Goal: Navigation & Orientation: Find specific page/section

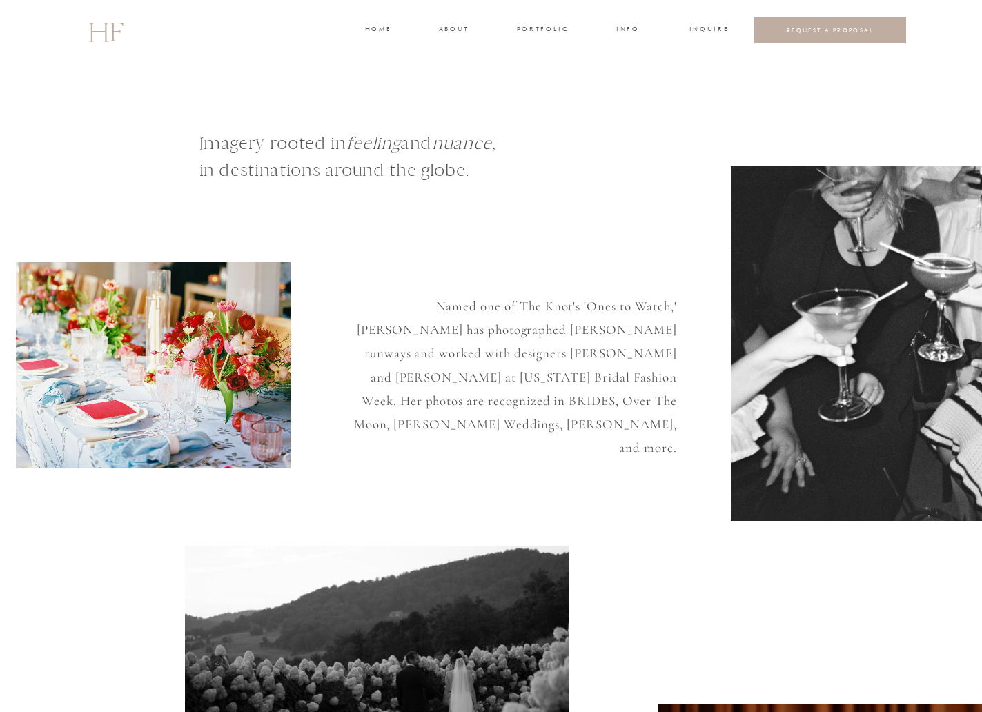
click at [532, 30] on h3 "portfolio" at bounding box center [543, 30] width 52 height 12
click at [533, 59] on h3 "WEDDINGS" at bounding box center [543, 61] width 48 height 12
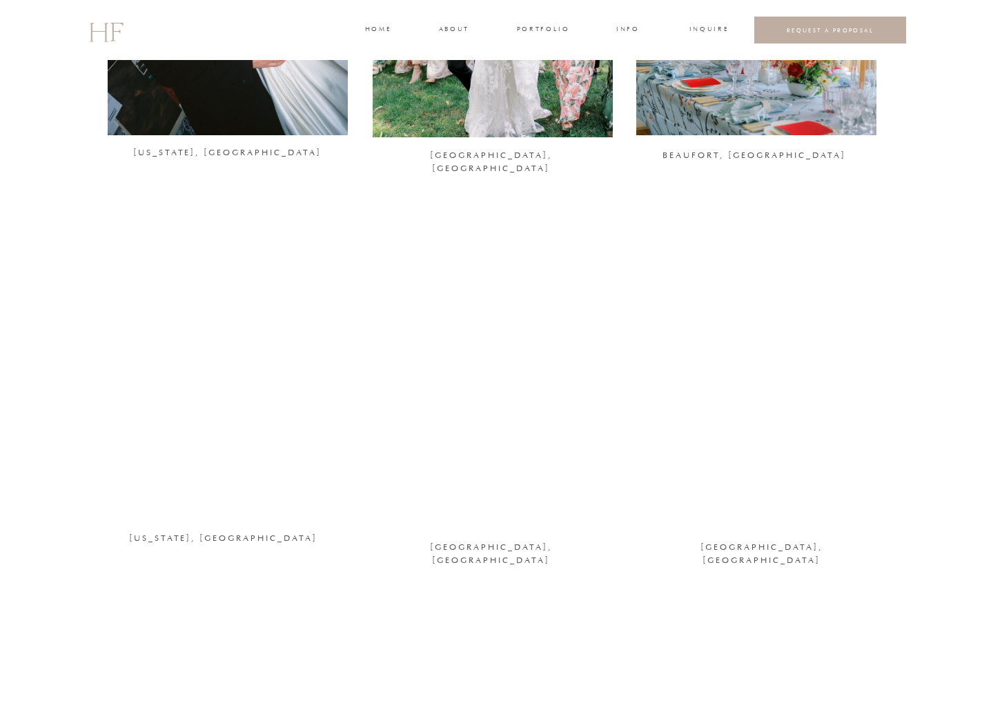
scroll to position [1062, 0]
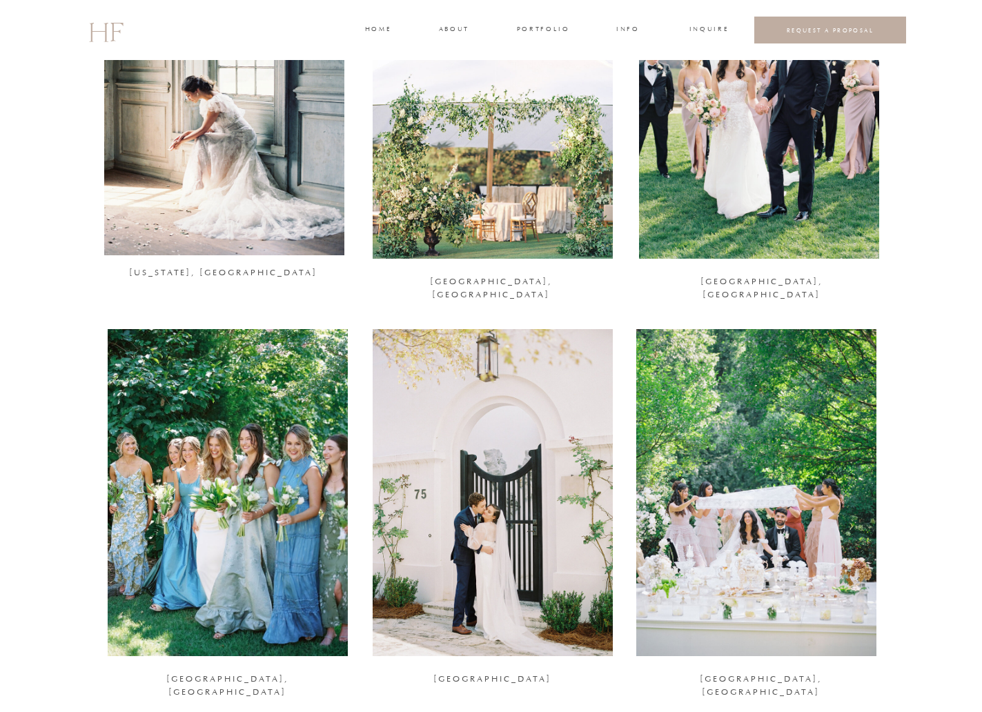
click at [761, 451] on div at bounding box center [756, 492] width 240 height 327
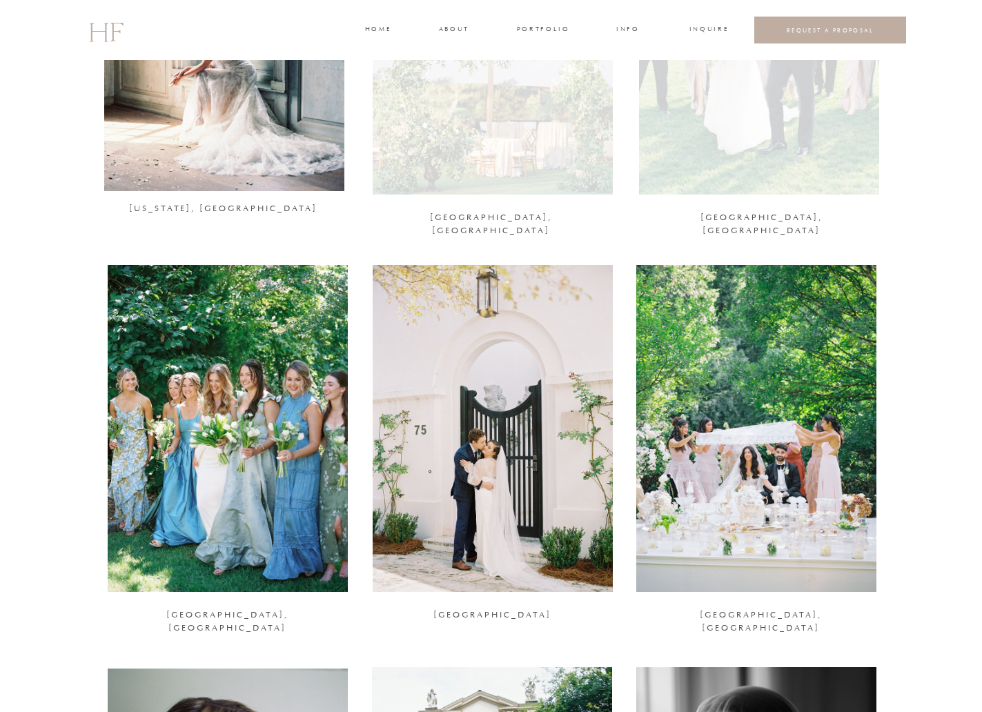
scroll to position [1184, 0]
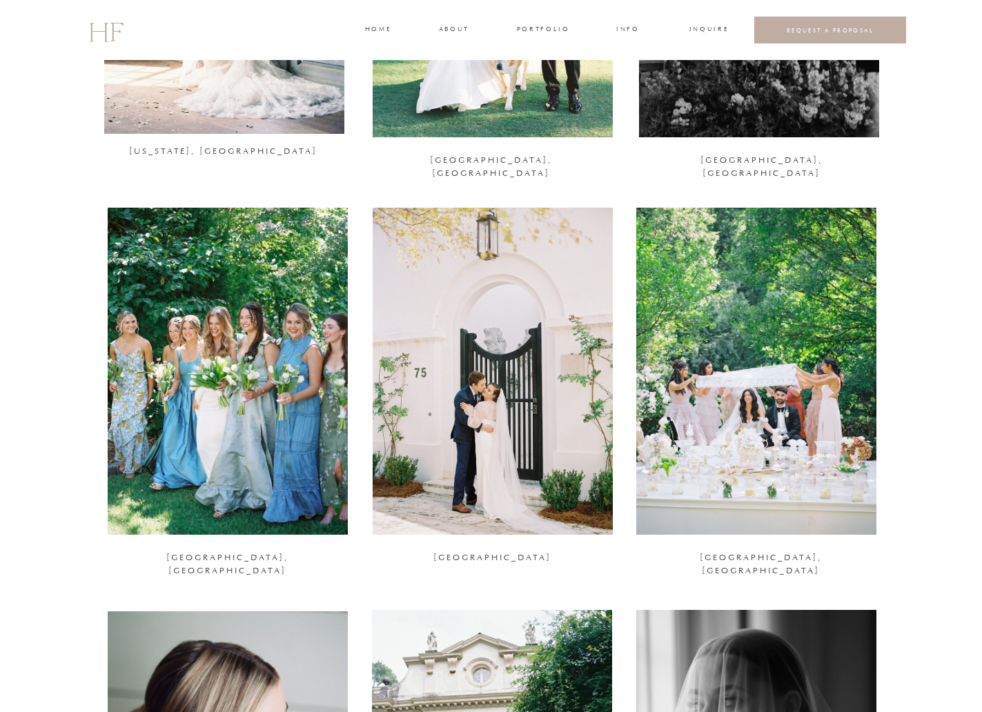
click at [258, 409] on div at bounding box center [228, 371] width 240 height 327
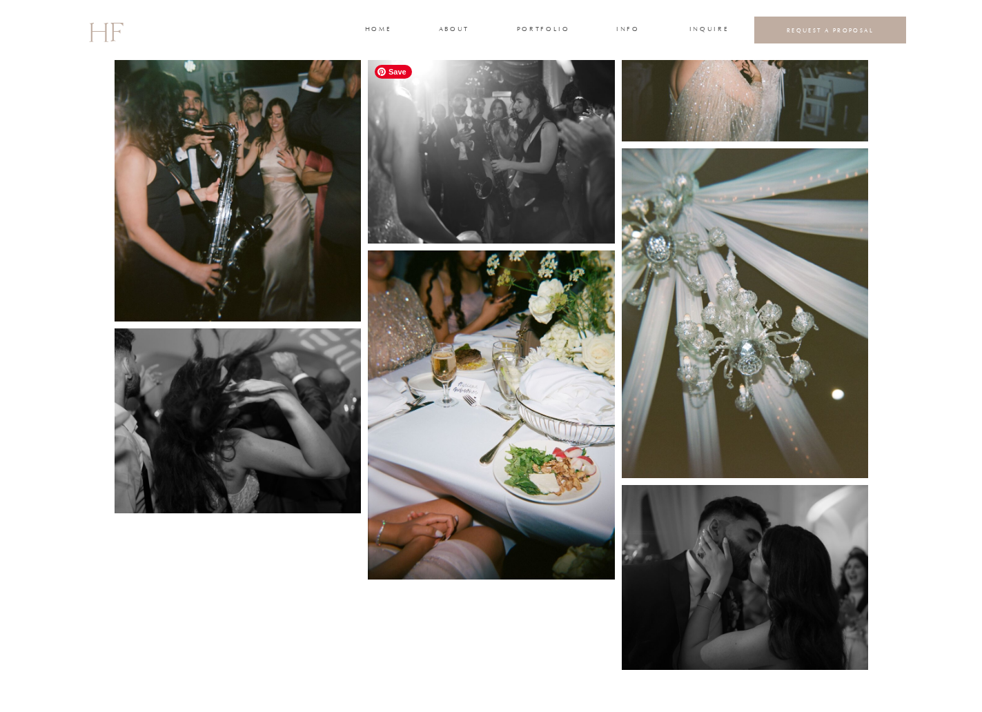
scroll to position [6093, 0]
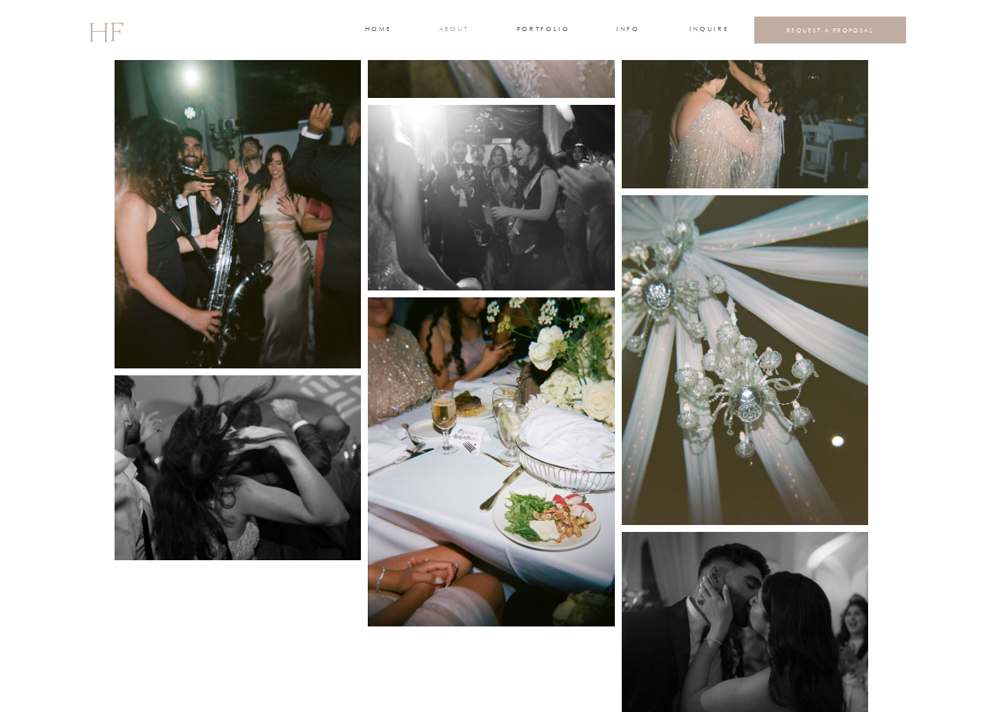
click at [460, 27] on h3 "about" at bounding box center [453, 30] width 29 height 12
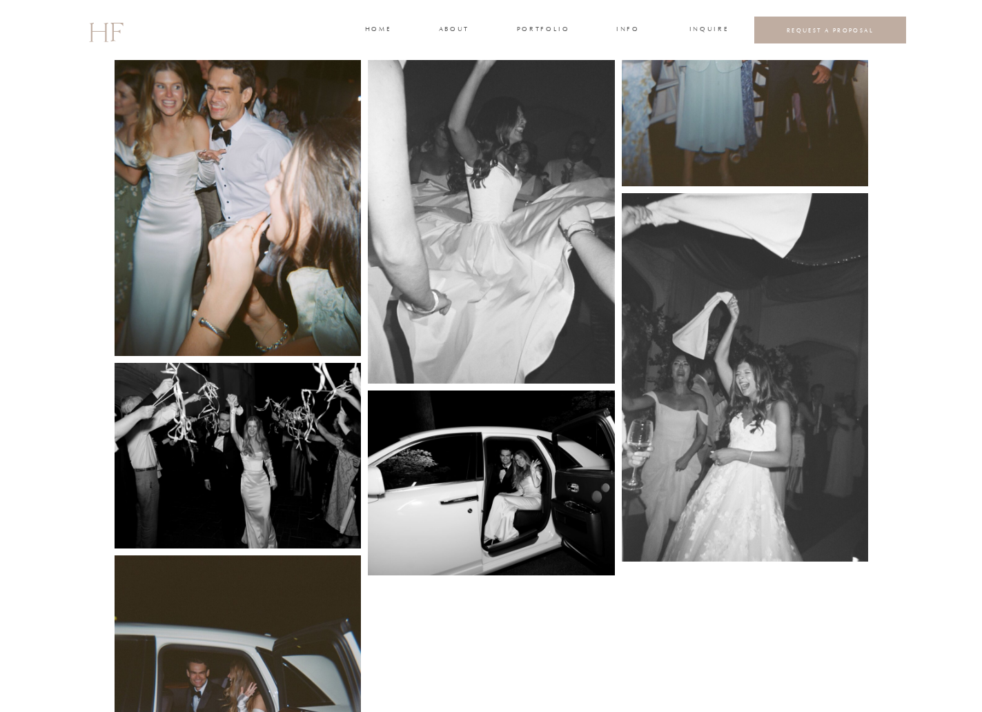
scroll to position [6510, 0]
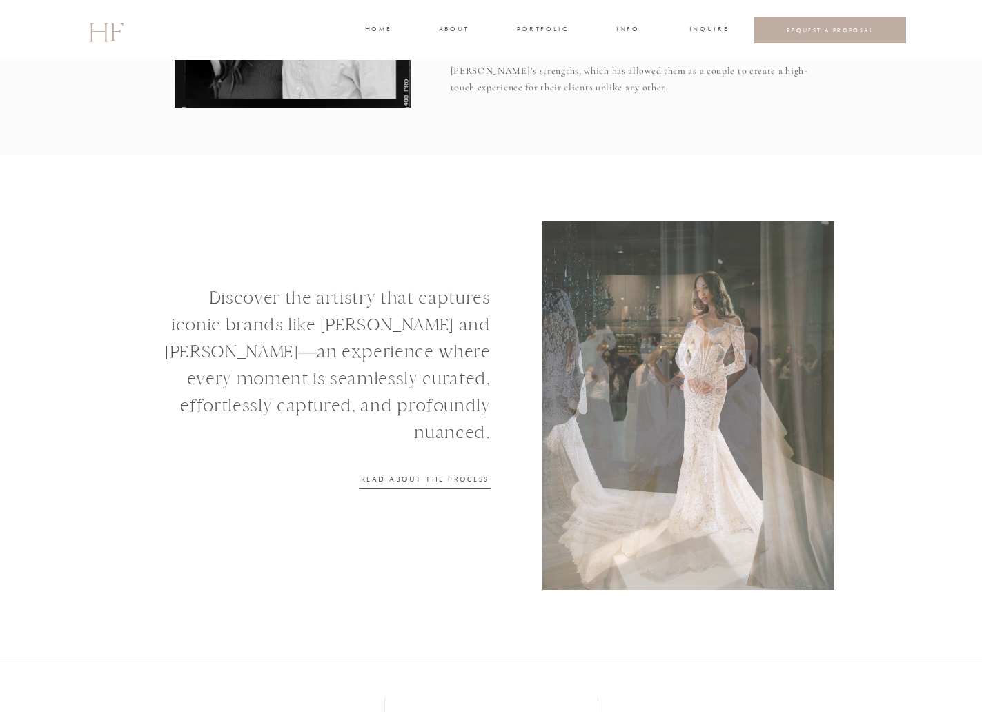
scroll to position [1674, 0]
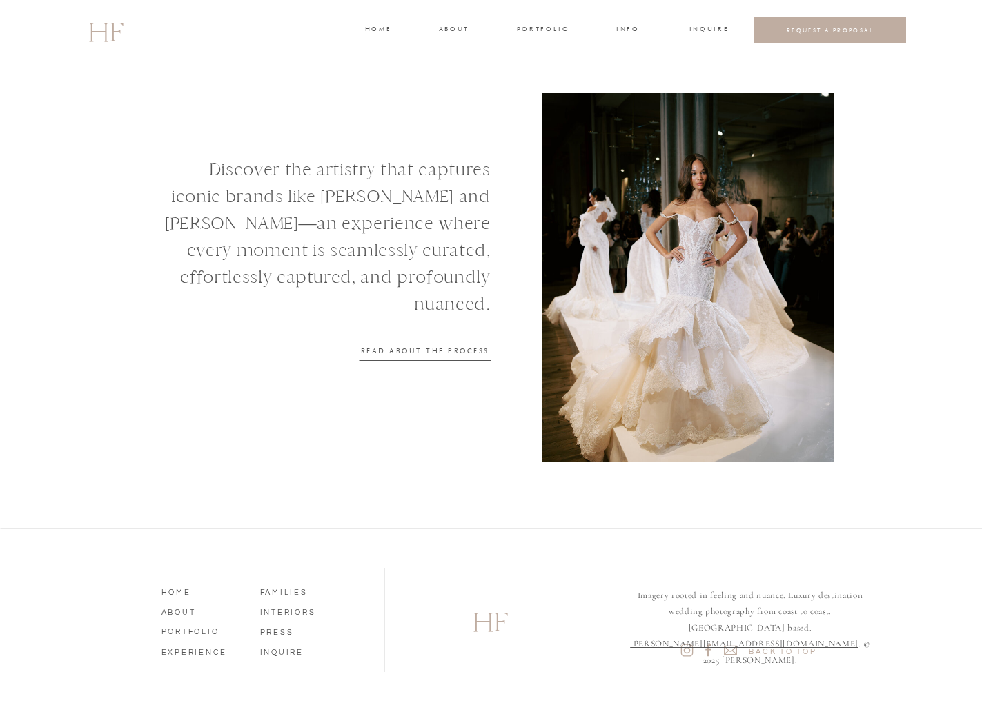
click at [483, 354] on nav "READ ABOUT THE PROCESS" at bounding box center [425, 350] width 131 height 9
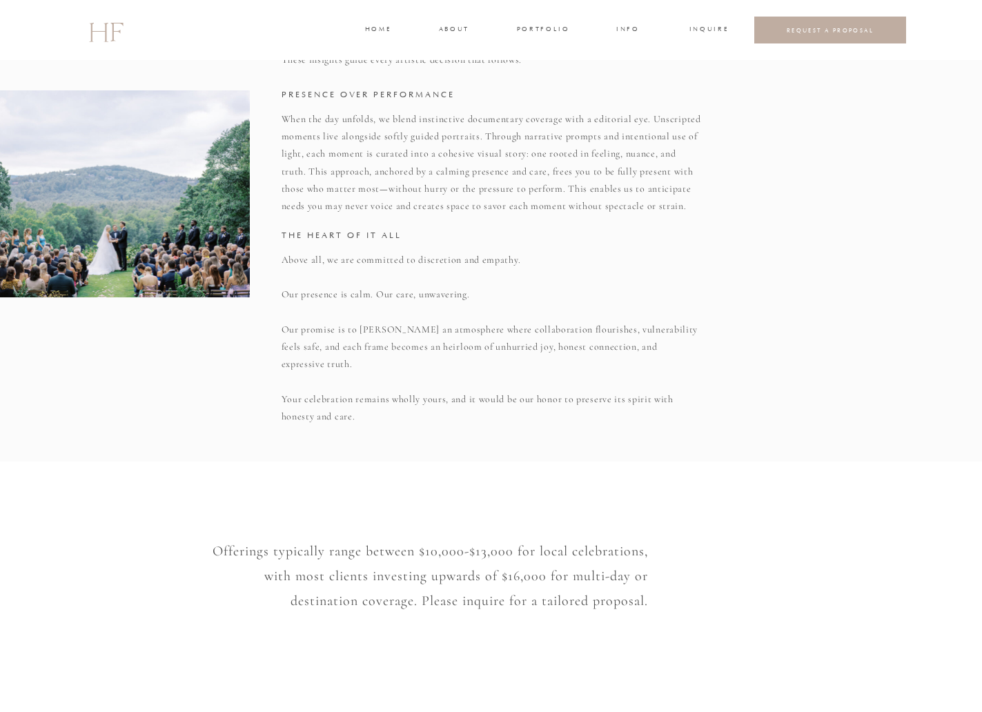
scroll to position [749, 0]
